Goal: Book appointment/travel/reservation

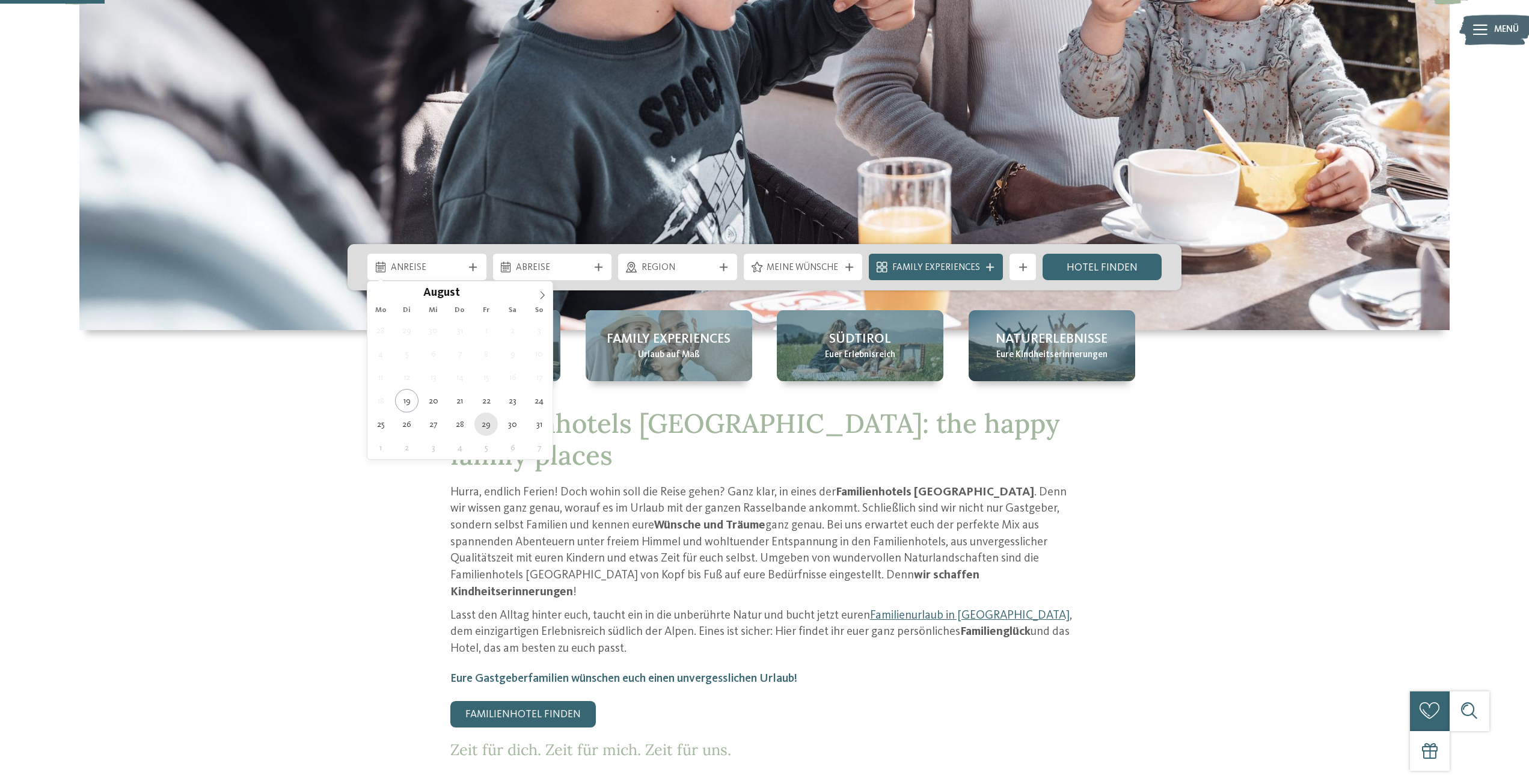
type div "[DATE]"
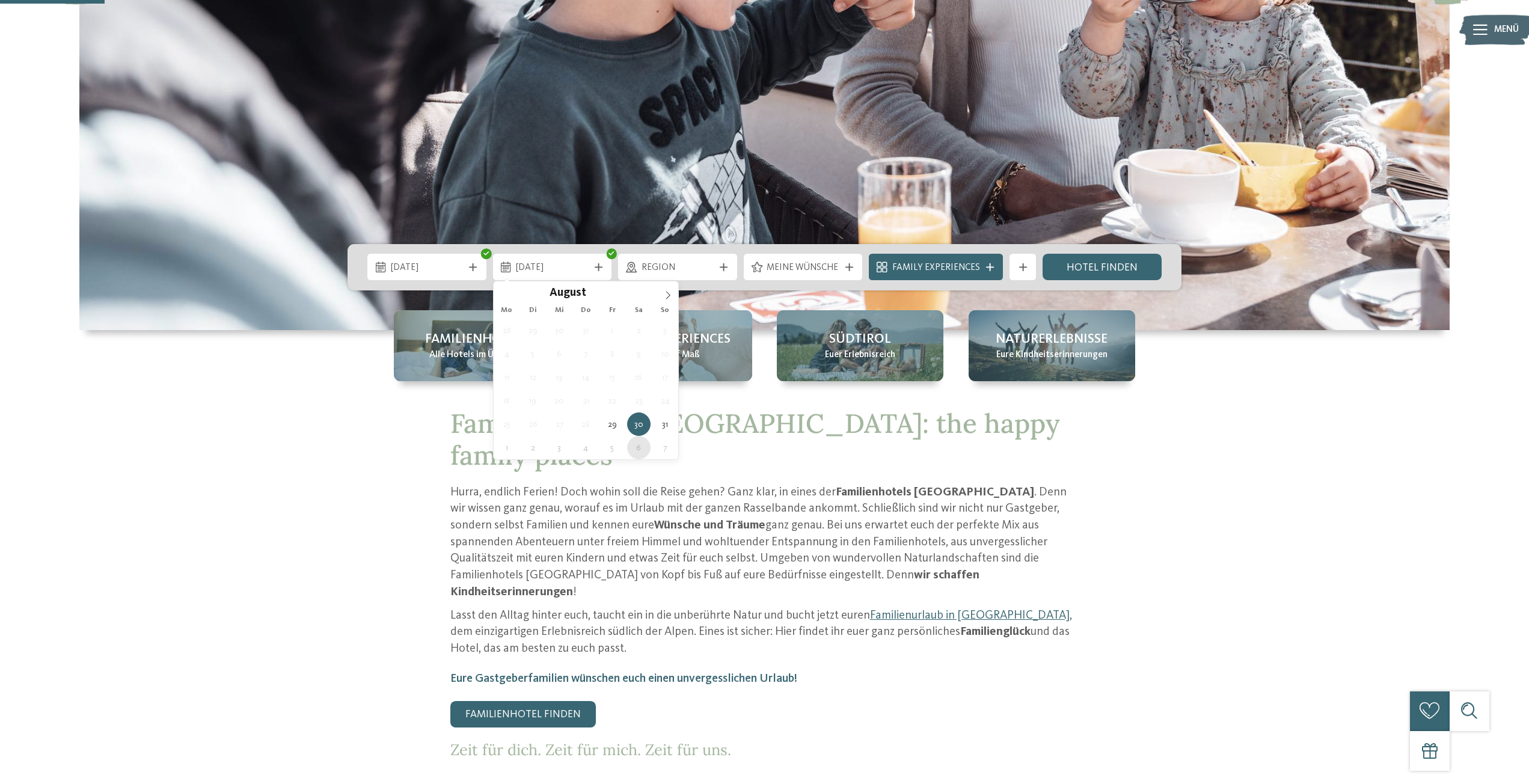
type div "[DATE]"
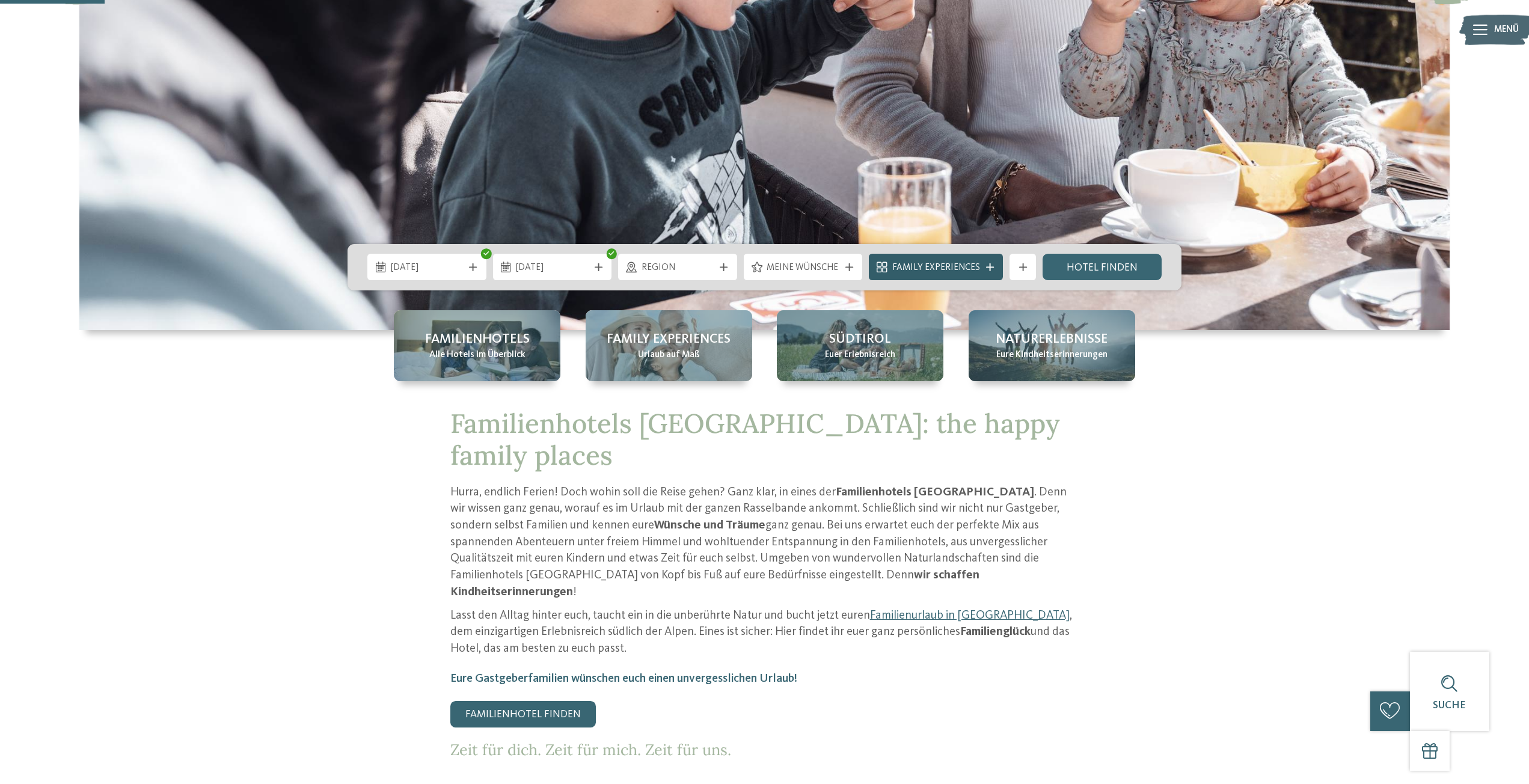
click at [985, 269] on div at bounding box center [990, 267] width 13 height 8
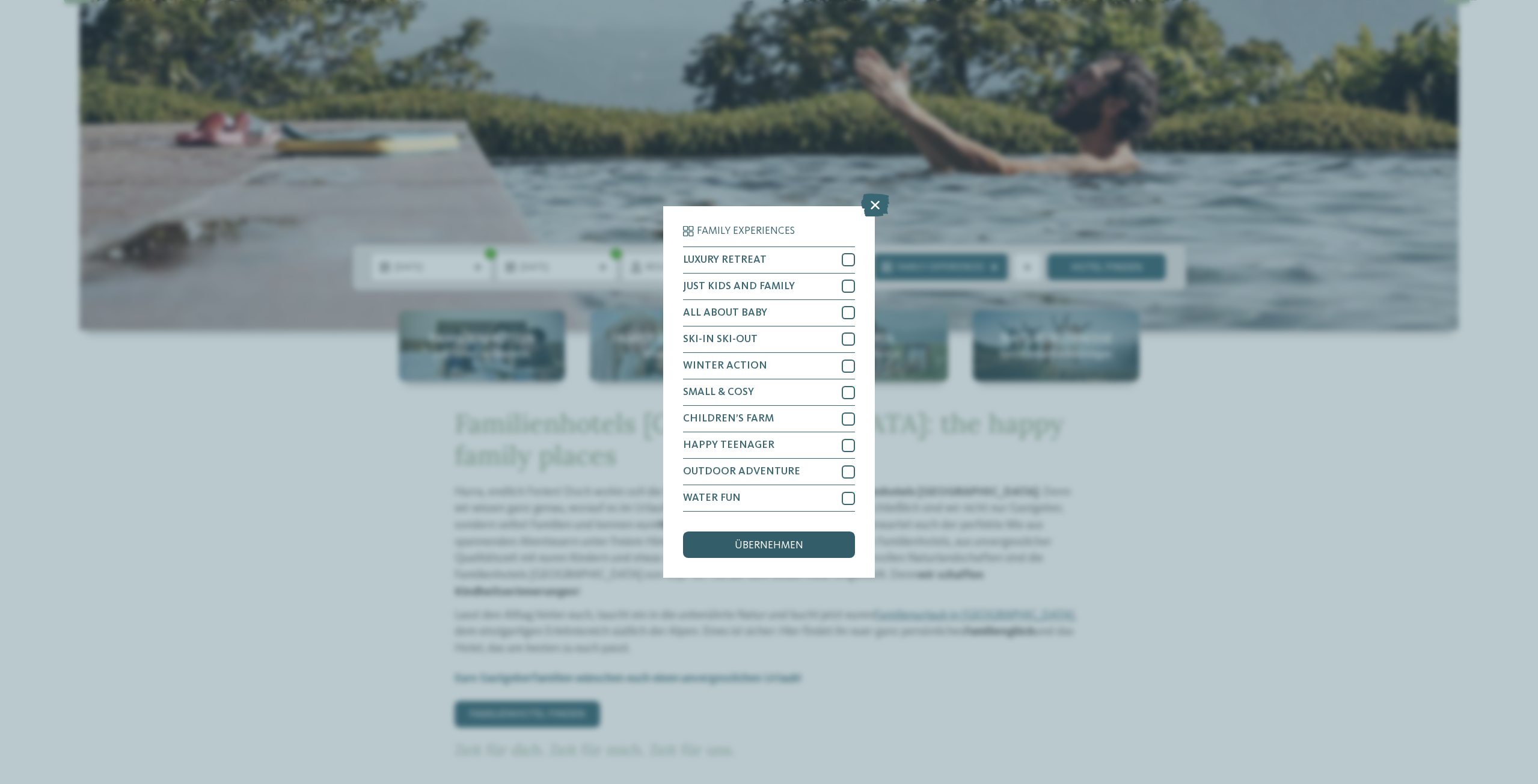
click at [775, 543] on span "übernehmen" at bounding box center [768, 545] width 68 height 11
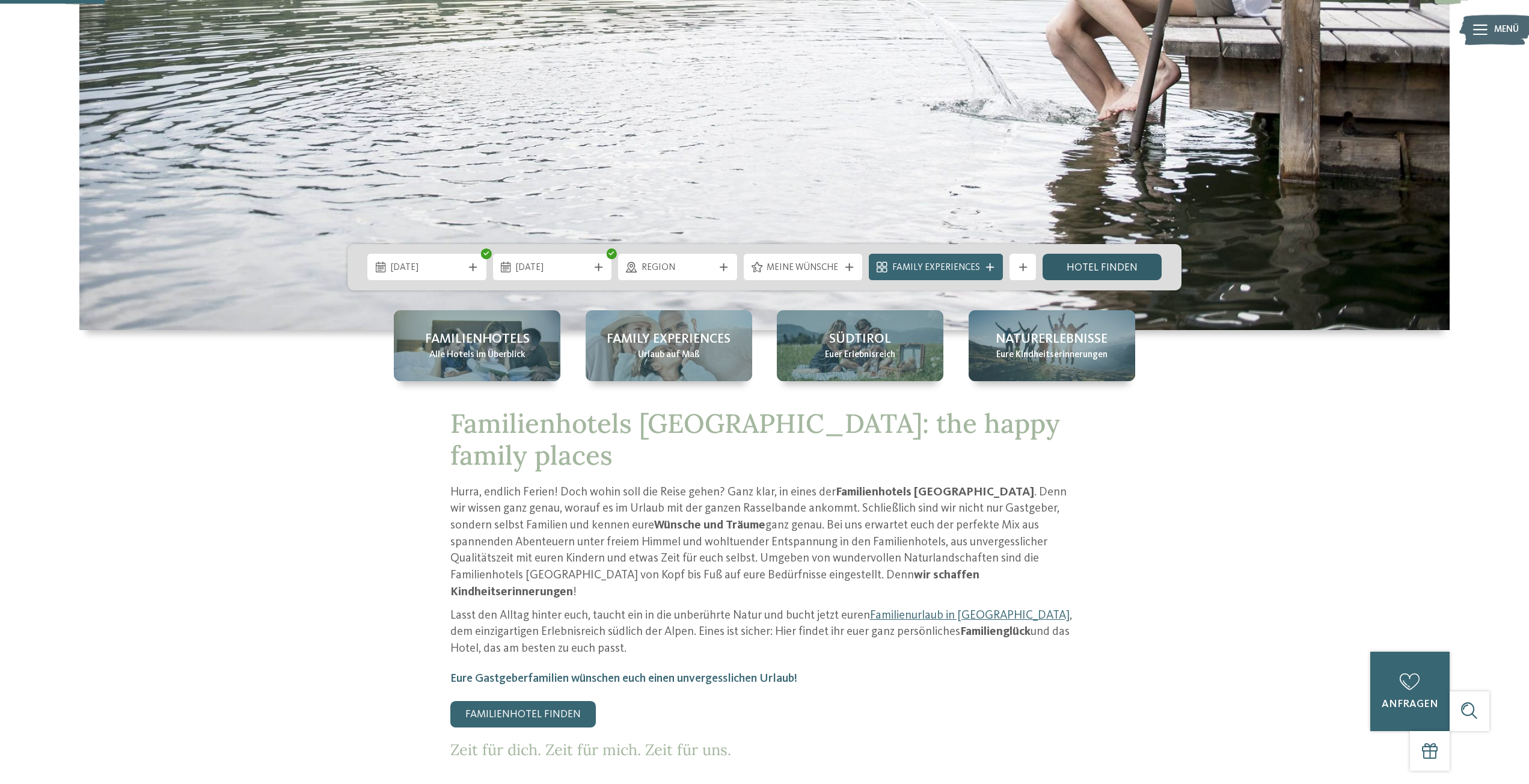
click at [1091, 269] on link "Hotel finden" at bounding box center [1102, 267] width 119 height 27
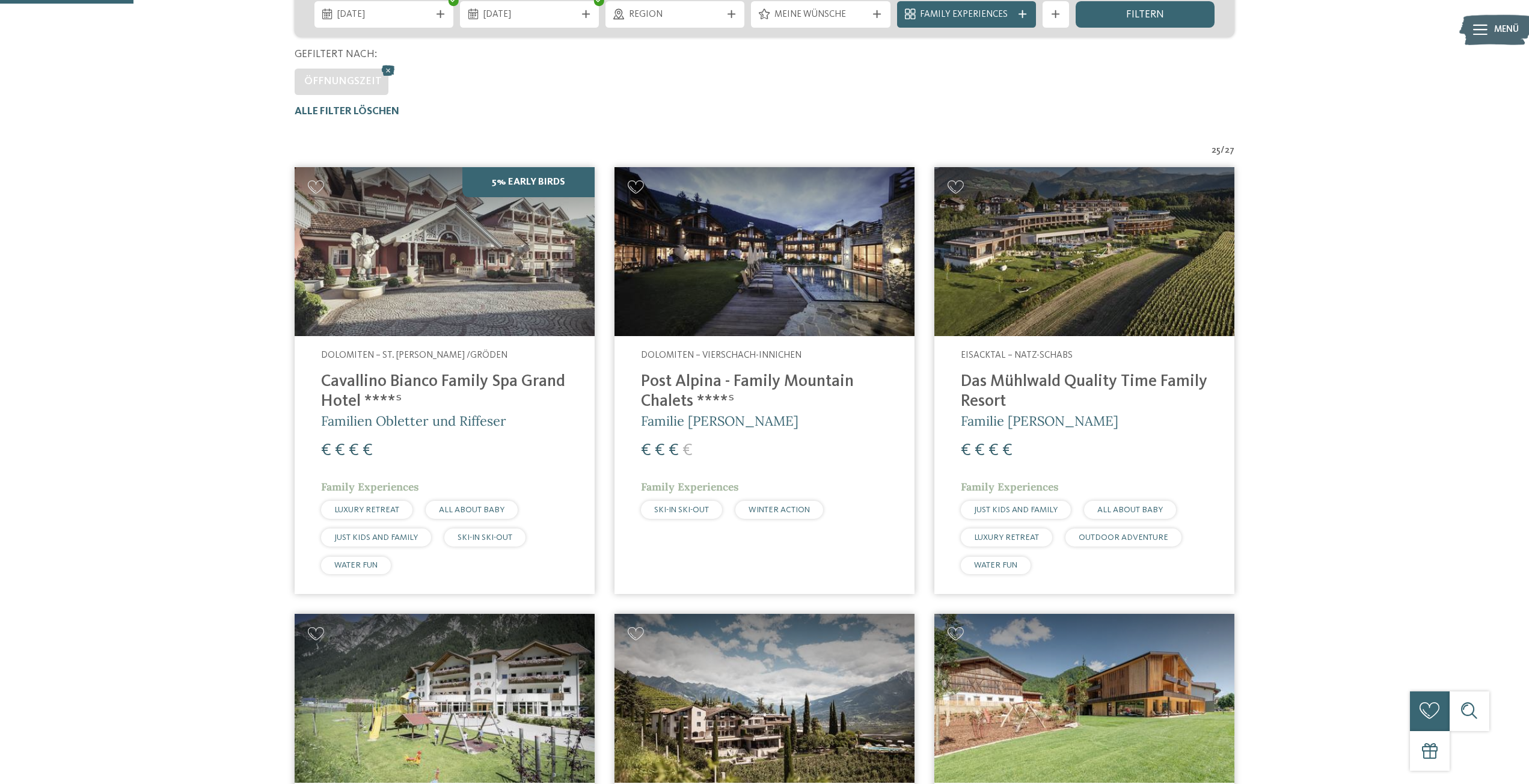
scroll to position [321, 0]
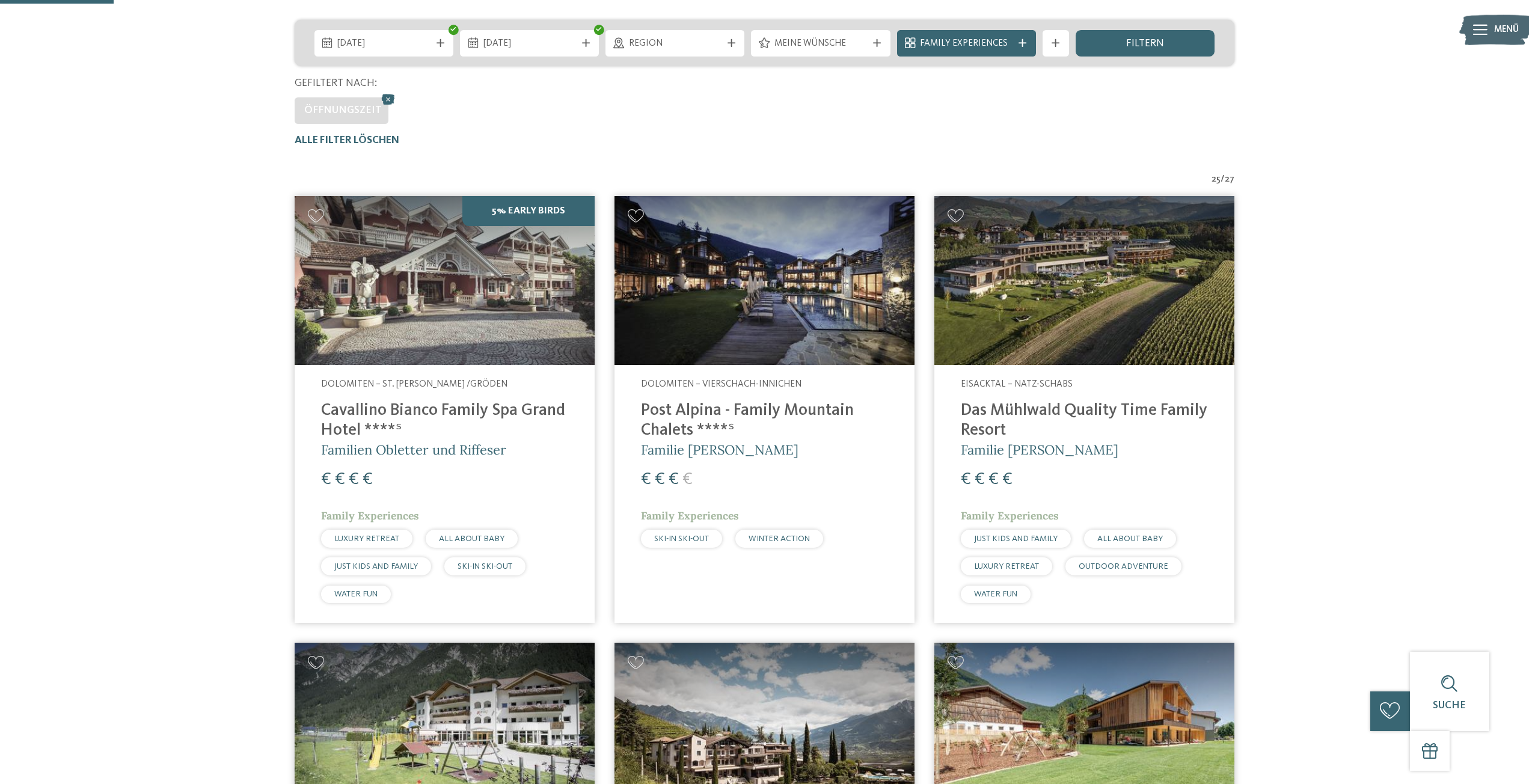
click at [533, 283] on img at bounding box center [445, 280] width 300 height 169
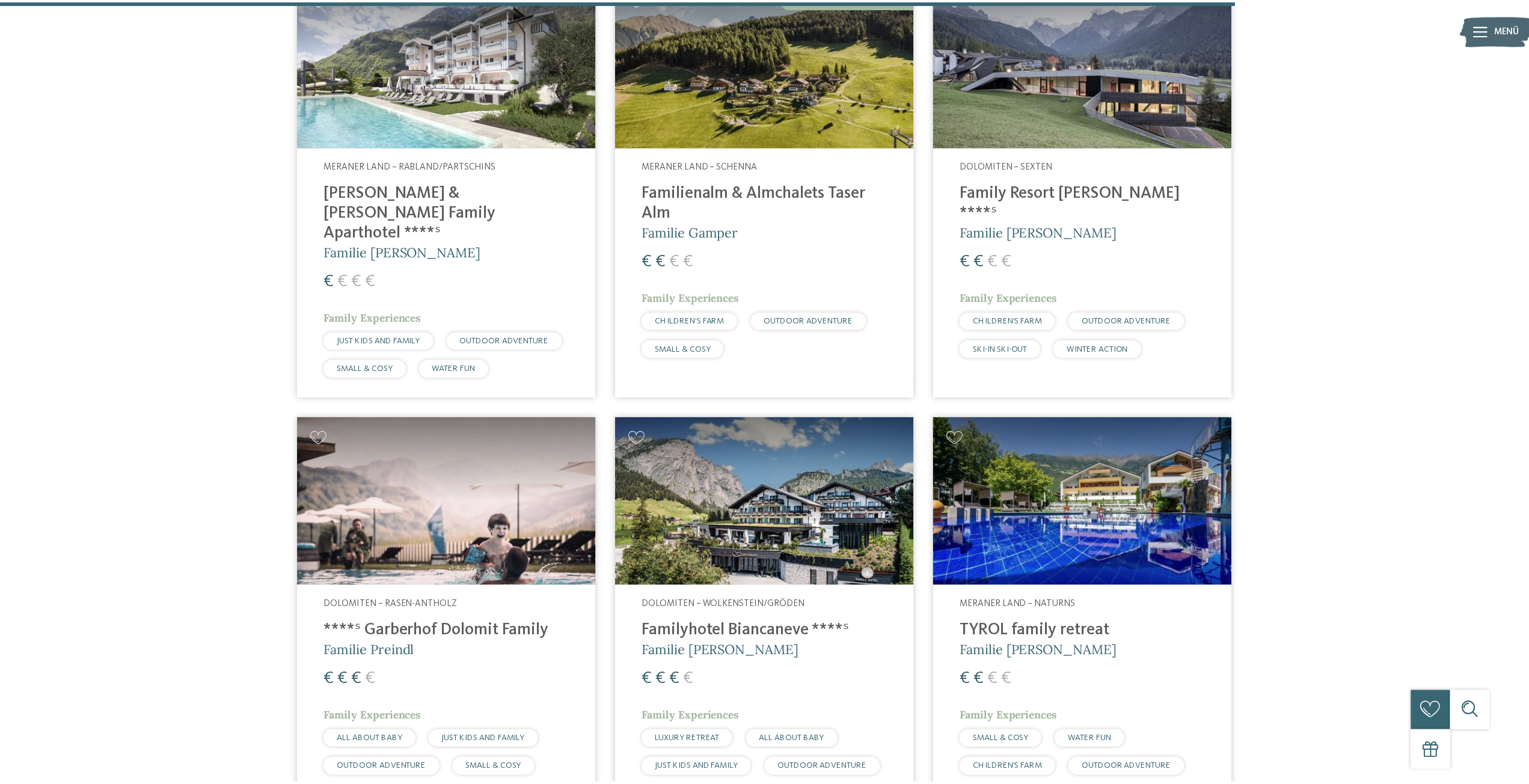
scroll to position [3145, 0]
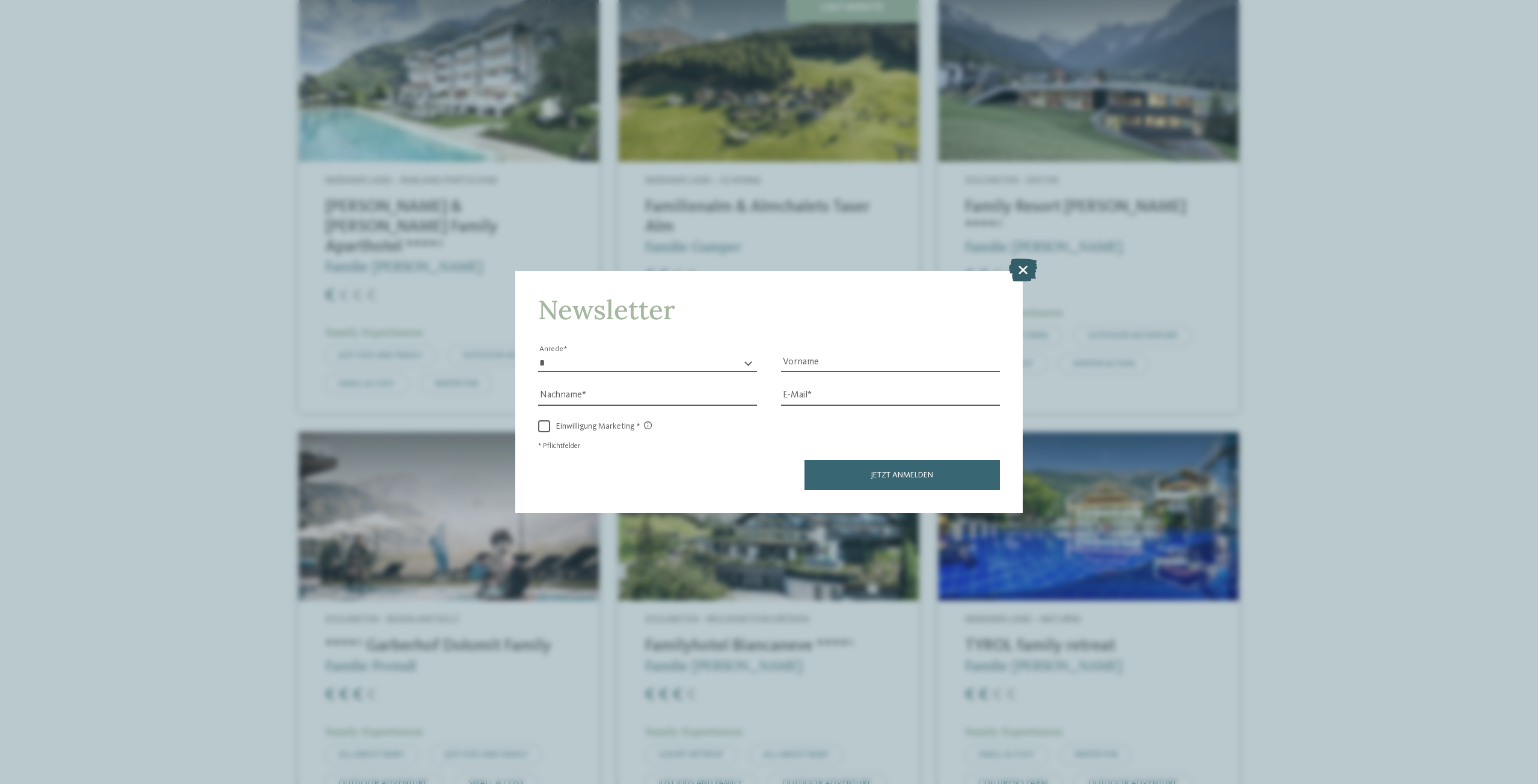
click at [1021, 270] on icon at bounding box center [1023, 270] width 28 height 23
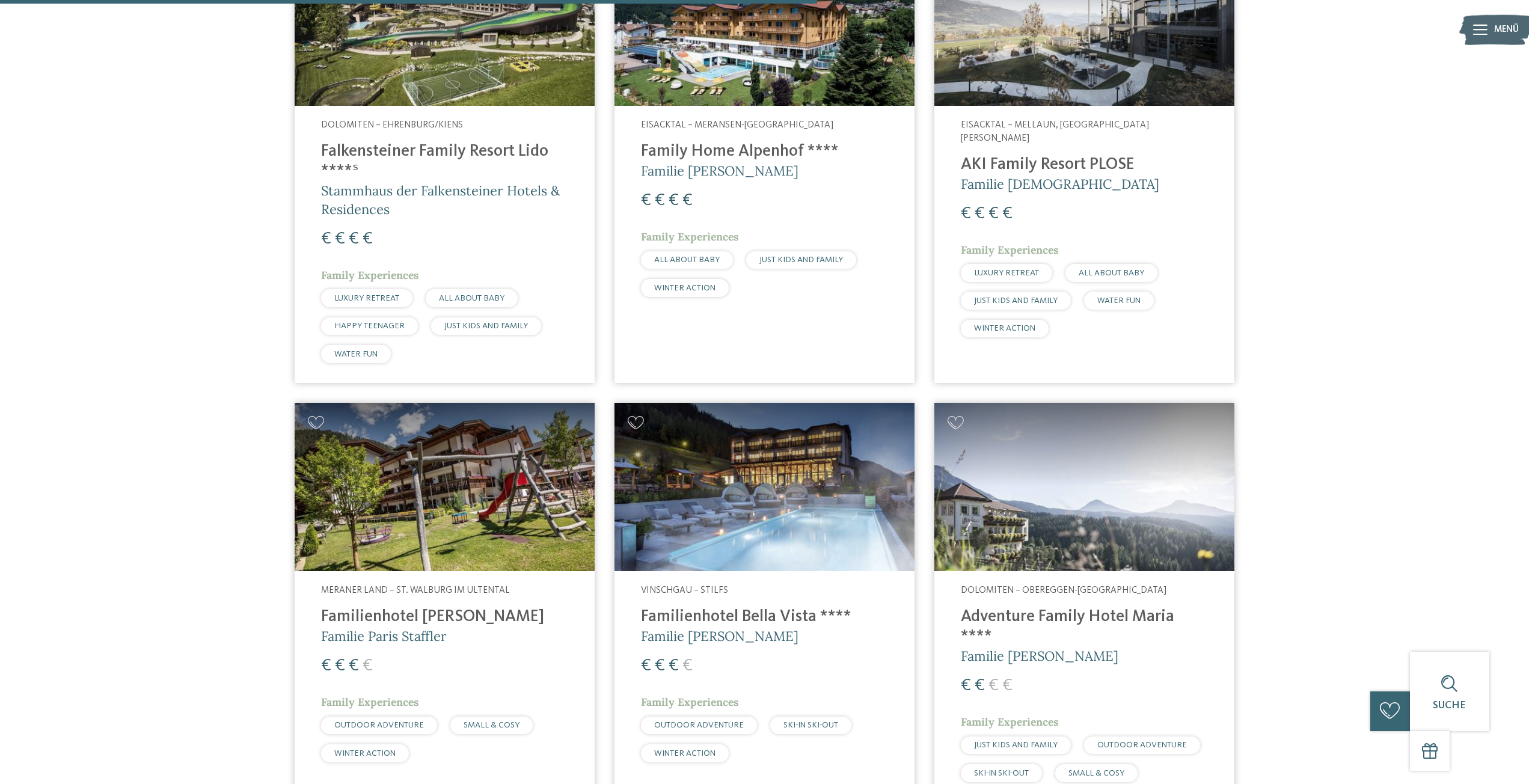
scroll to position [2364, 0]
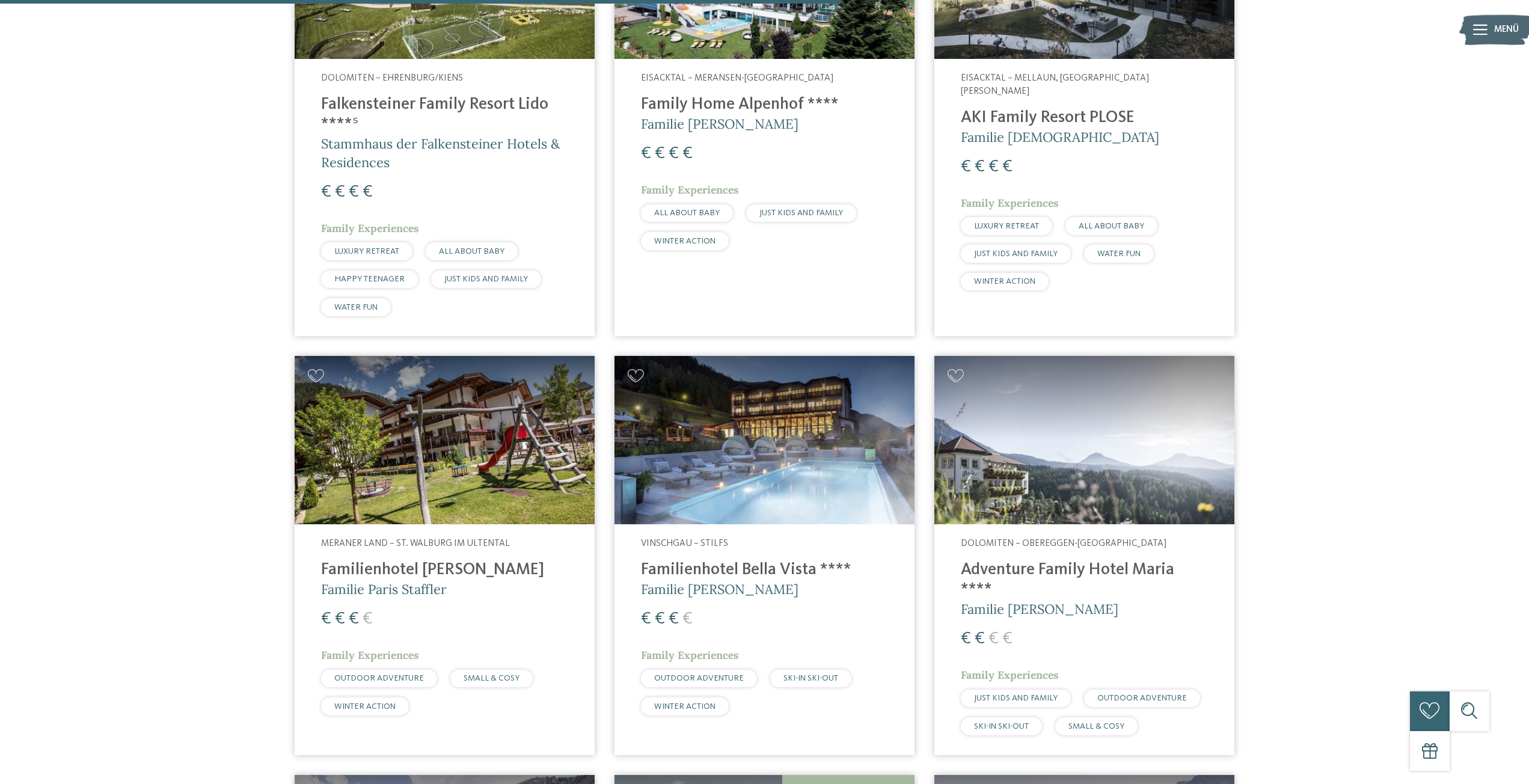
click at [1091, 455] on img at bounding box center [1084, 440] width 300 height 169
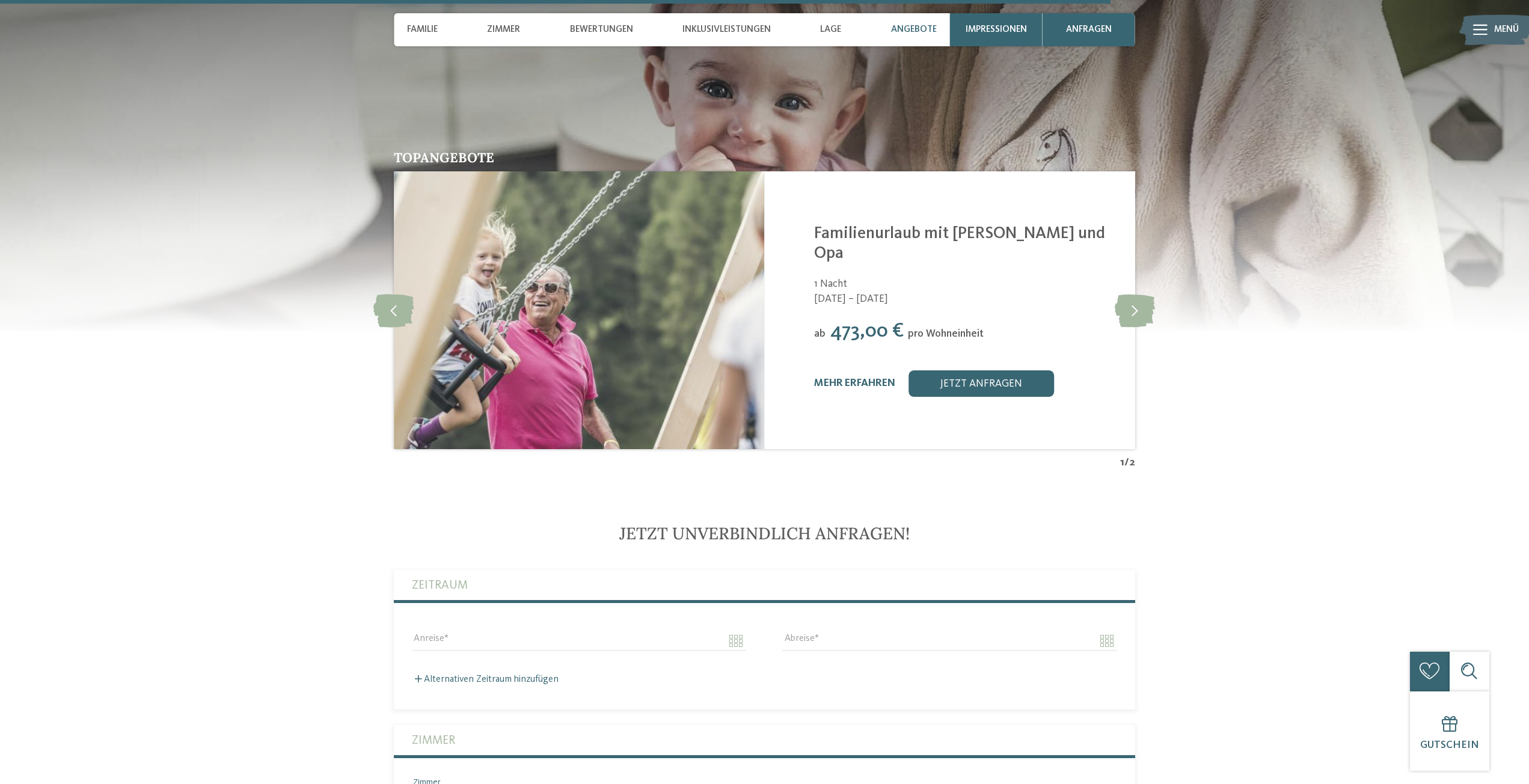
scroll to position [3186, 0]
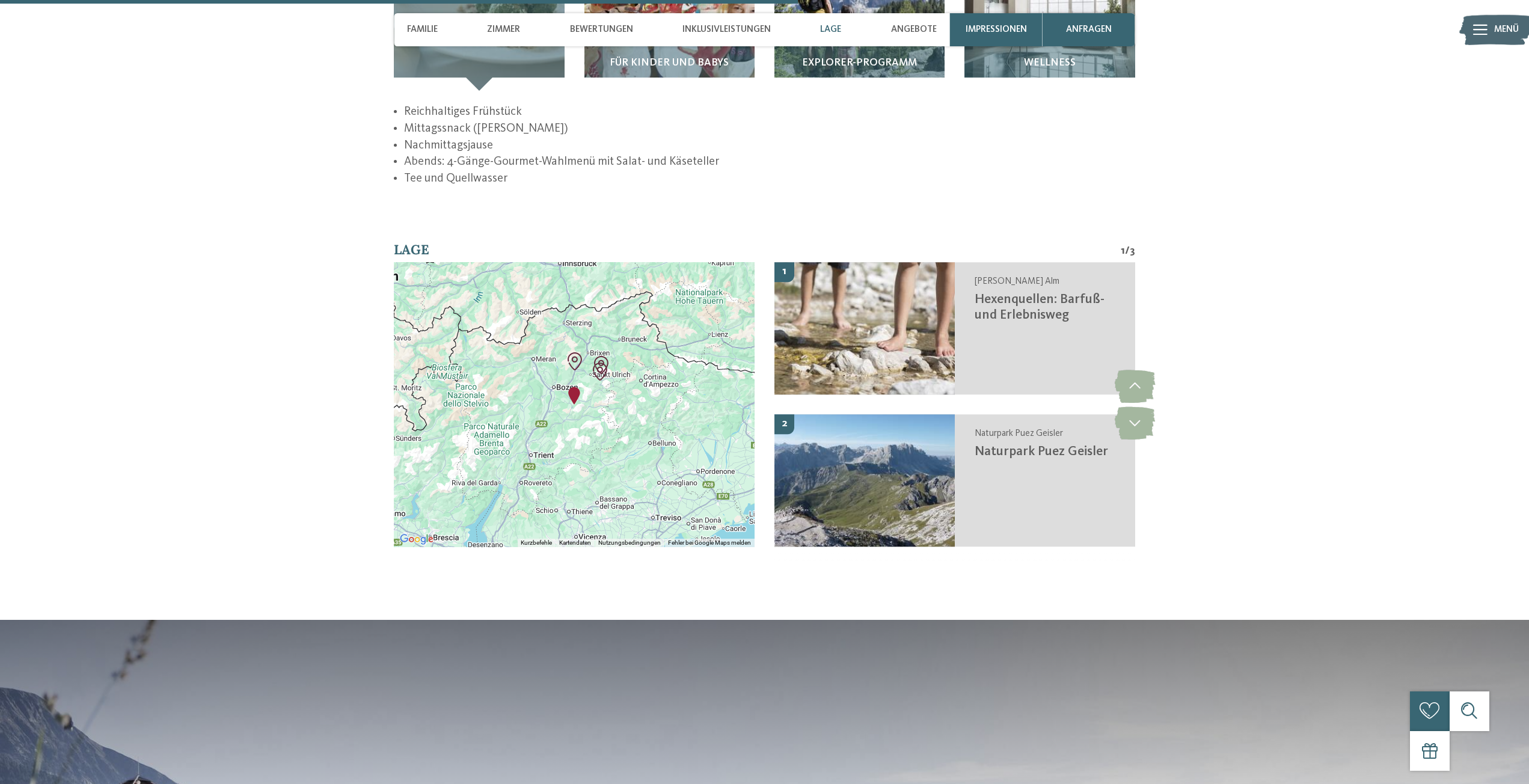
scroll to position [2164, 0]
